Goal: Check status: Check status

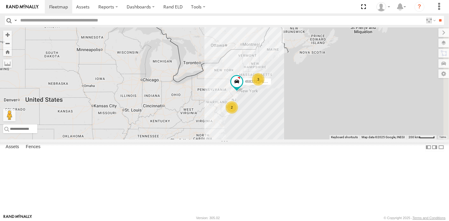
drag, startPoint x: 310, startPoint y: 104, endPoint x: 252, endPoint y: 143, distance: 69.8
click at [252, 140] on div "245048 [PERSON_NAME] 3 2 468333 [PERSON_NAME]" at bounding box center [224, 83] width 449 height 112
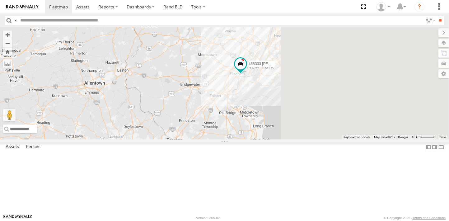
drag, startPoint x: 360, startPoint y: 114, endPoint x: 207, endPoint y: 177, distance: 165.1
click at [207, 140] on div "245048 [PERSON_NAME] 468333 [PERSON_NAME]" at bounding box center [224, 83] width 449 height 112
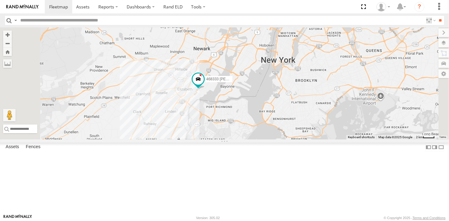
drag, startPoint x: 276, startPoint y: 156, endPoint x: 276, endPoint y: 162, distance: 5.6
click at [276, 140] on div "245048 [PERSON_NAME] 468333 [PERSON_NAME]" at bounding box center [224, 83] width 449 height 112
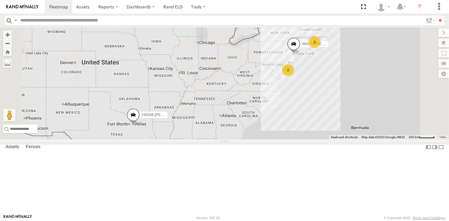
click at [254, 122] on div "245048 [PERSON_NAME] 468333 [PERSON_NAME] 3 2" at bounding box center [224, 83] width 449 height 112
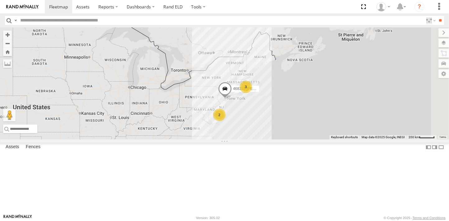
drag, startPoint x: 314, startPoint y: 137, endPoint x: 250, endPoint y: 178, distance: 76.2
click at [250, 140] on div "245048 [PERSON_NAME] 468333 [PERSON_NAME] 3 2" at bounding box center [224, 83] width 449 height 112
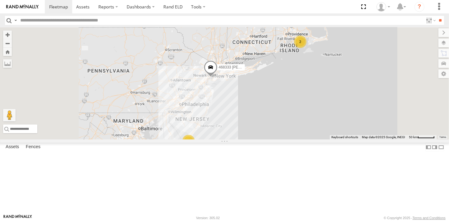
drag, startPoint x: 288, startPoint y: 98, endPoint x: 297, endPoint y: 180, distance: 82.2
click at [297, 140] on div "245048 [PERSON_NAME] 468333 [PERSON_NAME] 2 2" at bounding box center [224, 83] width 449 height 112
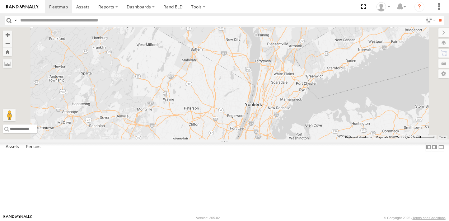
drag, startPoint x: 345, startPoint y: 178, endPoint x: 332, endPoint y: 110, distance: 69.7
click at [332, 110] on div "245048 [PERSON_NAME] 468333 [PERSON_NAME] 468334 [PERSON_NAME]" at bounding box center [224, 83] width 449 height 112
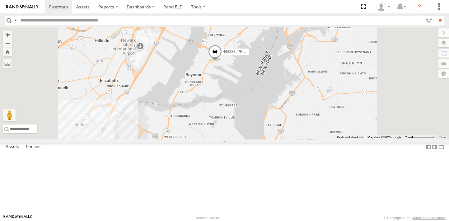
drag, startPoint x: 306, startPoint y: 109, endPoint x: 297, endPoint y: 167, distance: 58.4
click at [297, 140] on div "245048 [PERSON_NAME] 468333 [PERSON_NAME] 468334 [PERSON_NAME]" at bounding box center [224, 83] width 449 height 112
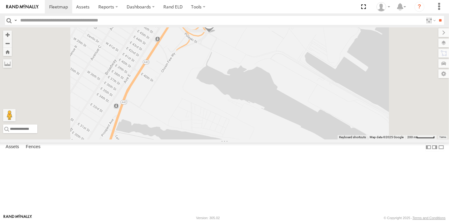
drag, startPoint x: 283, startPoint y: 84, endPoint x: 279, endPoint y: 124, distance: 40.4
click at [279, 124] on div "245048 [PERSON_NAME] 468333 [PERSON_NAME] 468334 [PERSON_NAME]" at bounding box center [224, 83] width 449 height 112
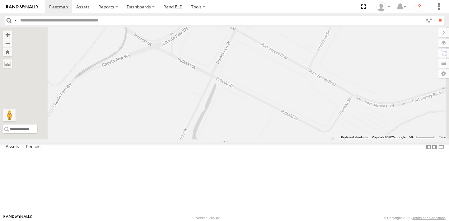
click at [211, 10] on span at bounding box center [204, 1] width 14 height 17
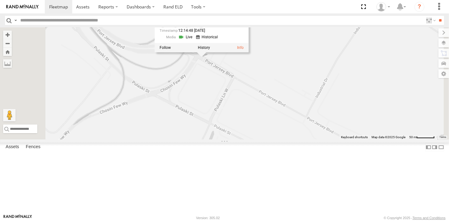
drag, startPoint x: 282, startPoint y: 78, endPoint x: 280, endPoint y: 123, distance: 45.5
click at [280, 123] on div "245048 [PERSON_NAME] 468333 [PERSON_NAME] 468334 [PERSON_NAME] 468333 [PERSON_N…" at bounding box center [224, 83] width 449 height 112
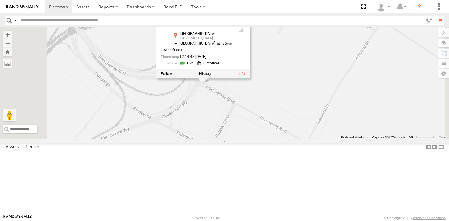
drag, startPoint x: 269, startPoint y: 118, endPoint x: 270, endPoint y: 146, distance: 28.4
click at [270, 140] on div "245048 [PERSON_NAME] 468333 [PERSON_NAME] 468334 [PERSON_NAME] 468333 [PERSON_N…" at bounding box center [224, 83] width 449 height 112
